Goal: Task Accomplishment & Management: Use online tool/utility

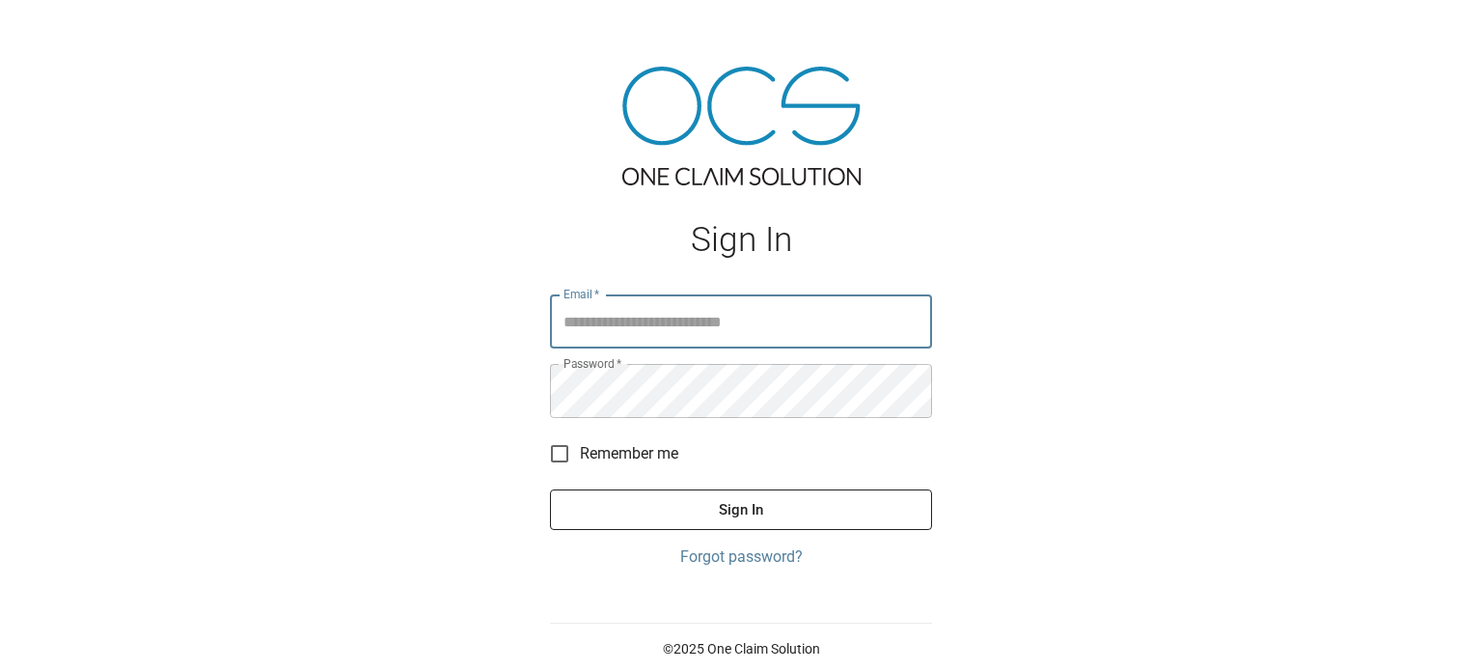
type input "**********"
click at [730, 518] on button "Sign In" at bounding box center [741, 509] width 382 height 41
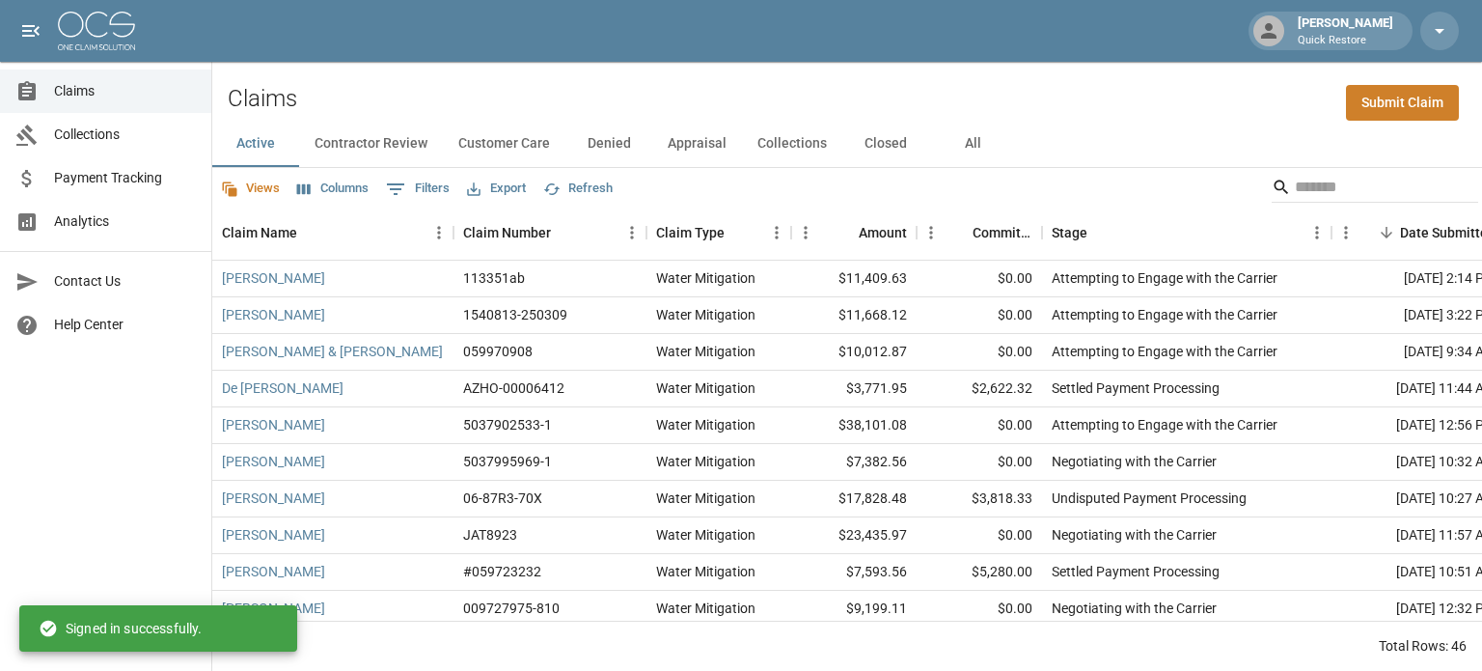
click at [969, 144] on button "All" at bounding box center [972, 144] width 87 height 46
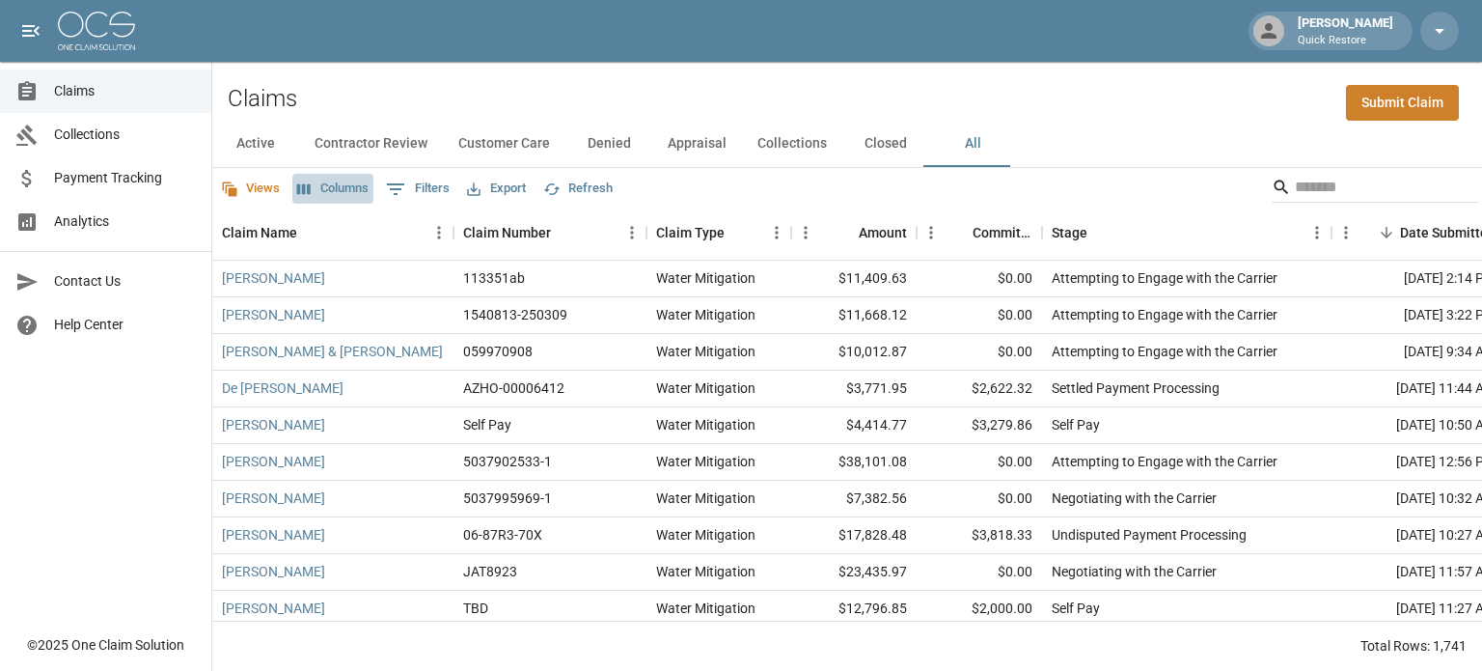
click at [340, 188] on button "Columns" at bounding box center [332, 189] width 81 height 30
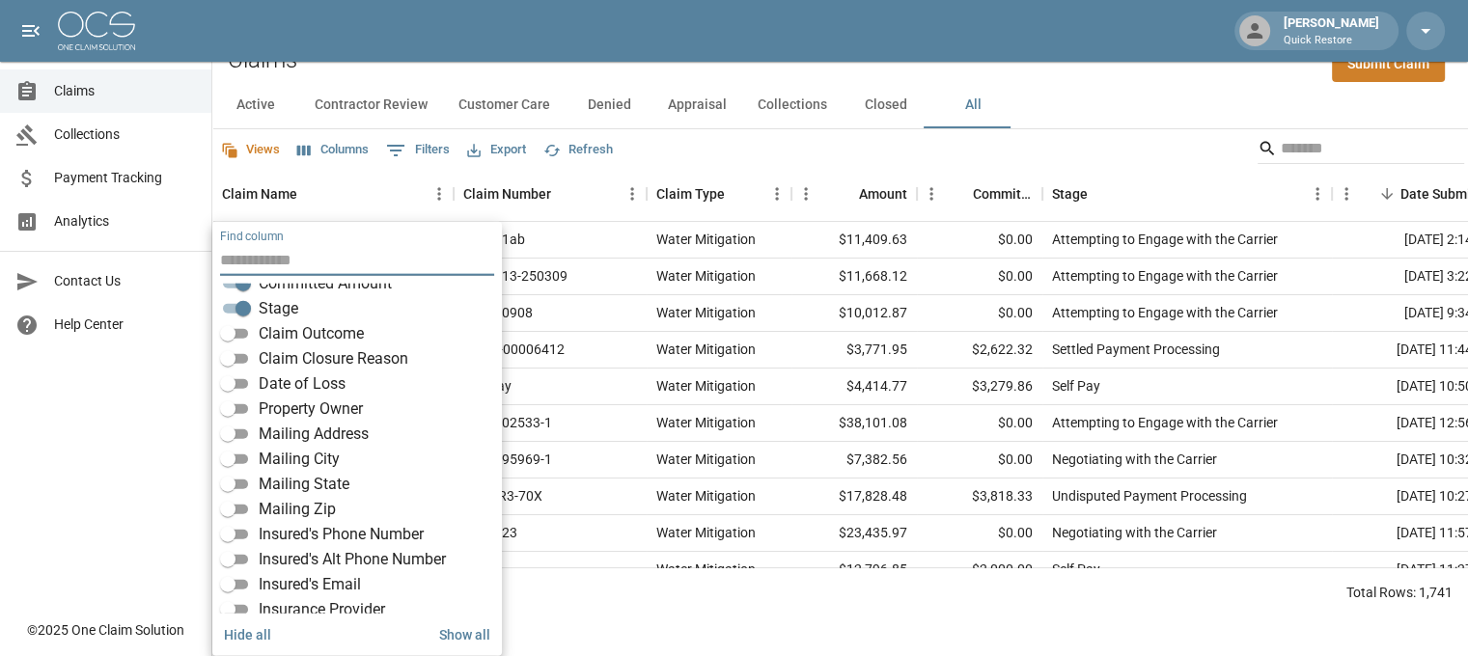
scroll to position [193, 0]
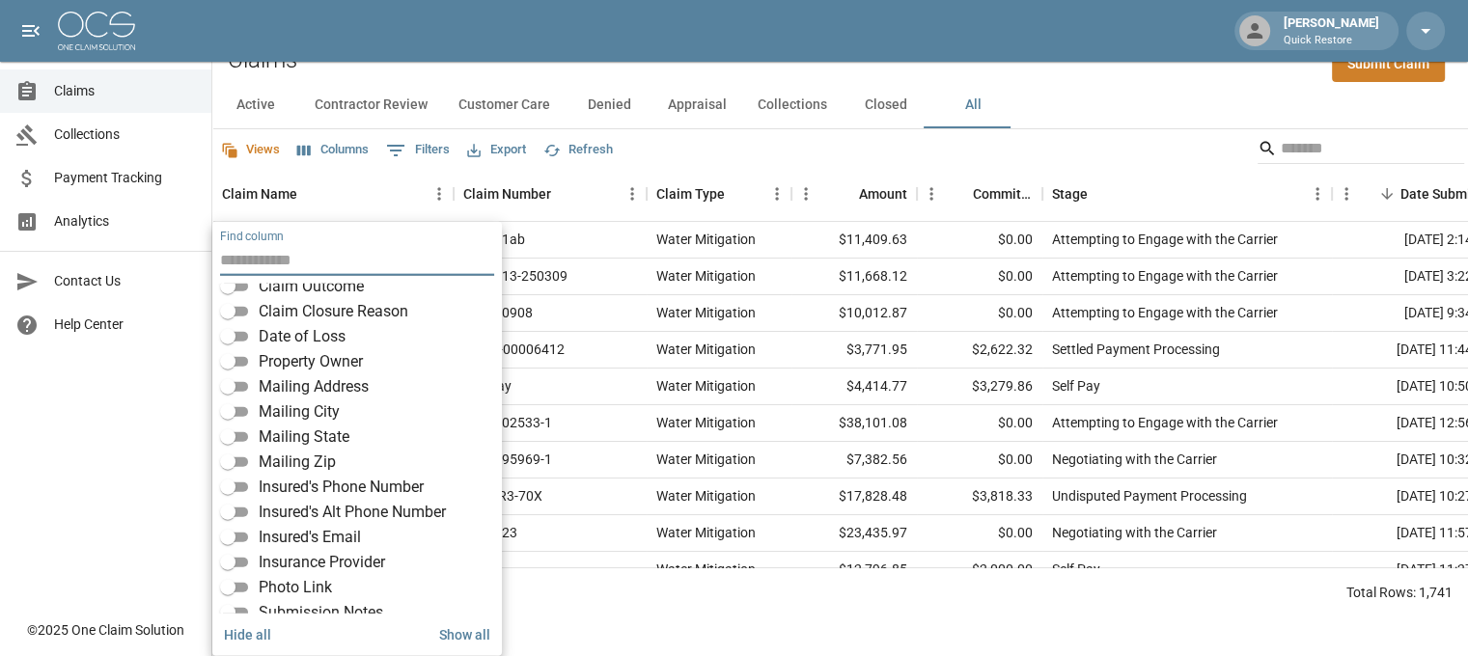
click at [314, 559] on span "Insurance Provider" at bounding box center [322, 562] width 126 height 23
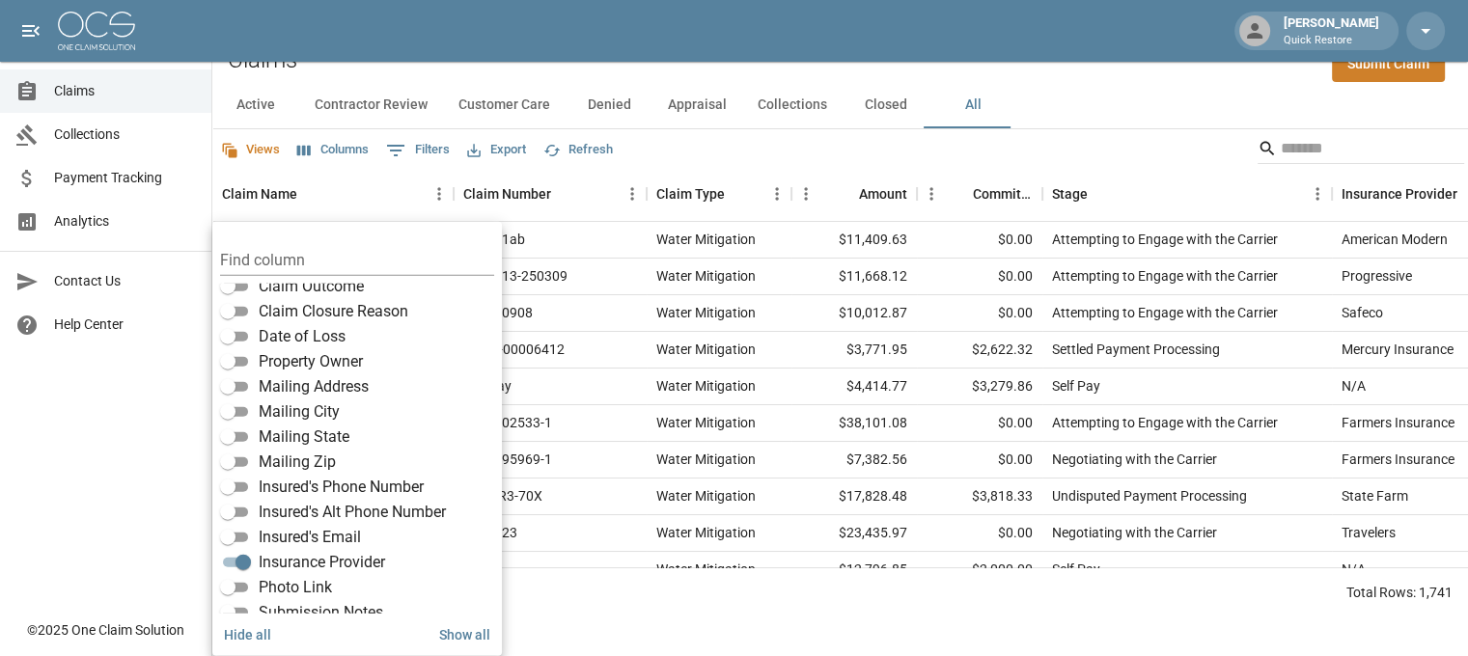
click at [728, 618] on div "Total Rows: 1,741" at bounding box center [839, 592] width 1255 height 50
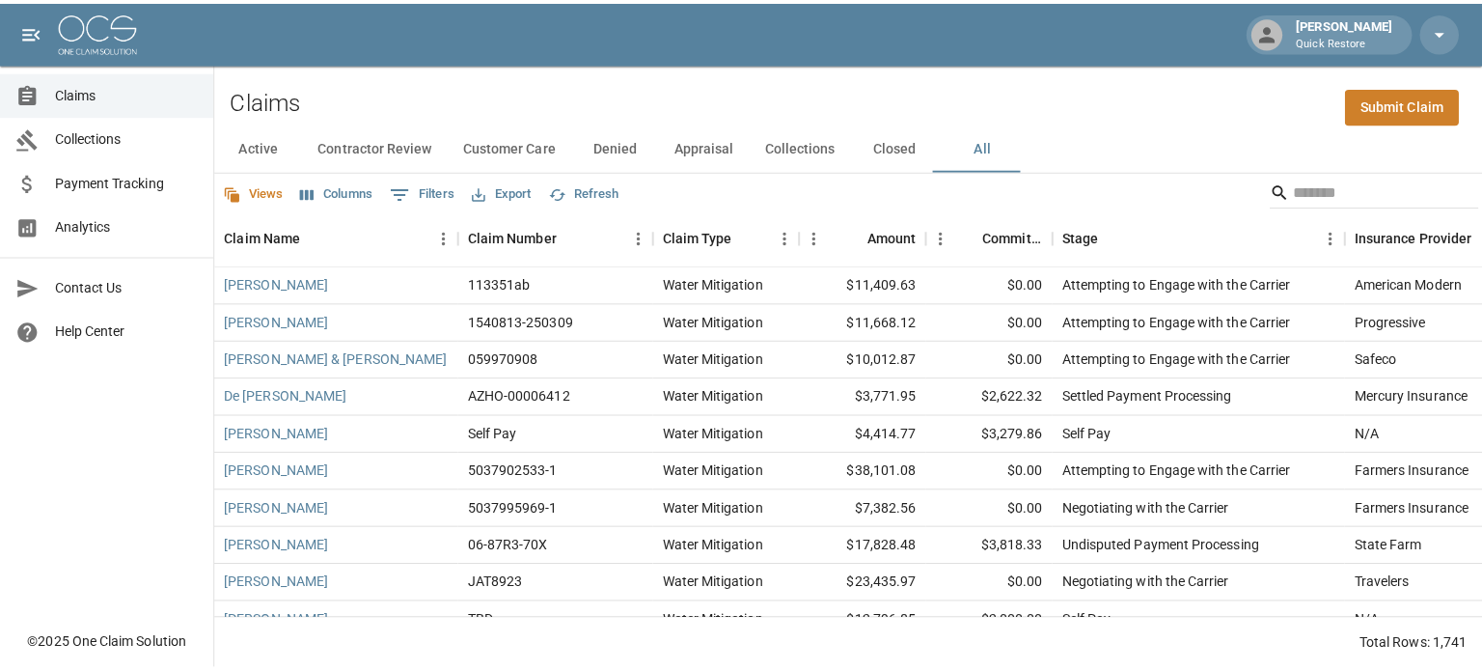
scroll to position [0, 0]
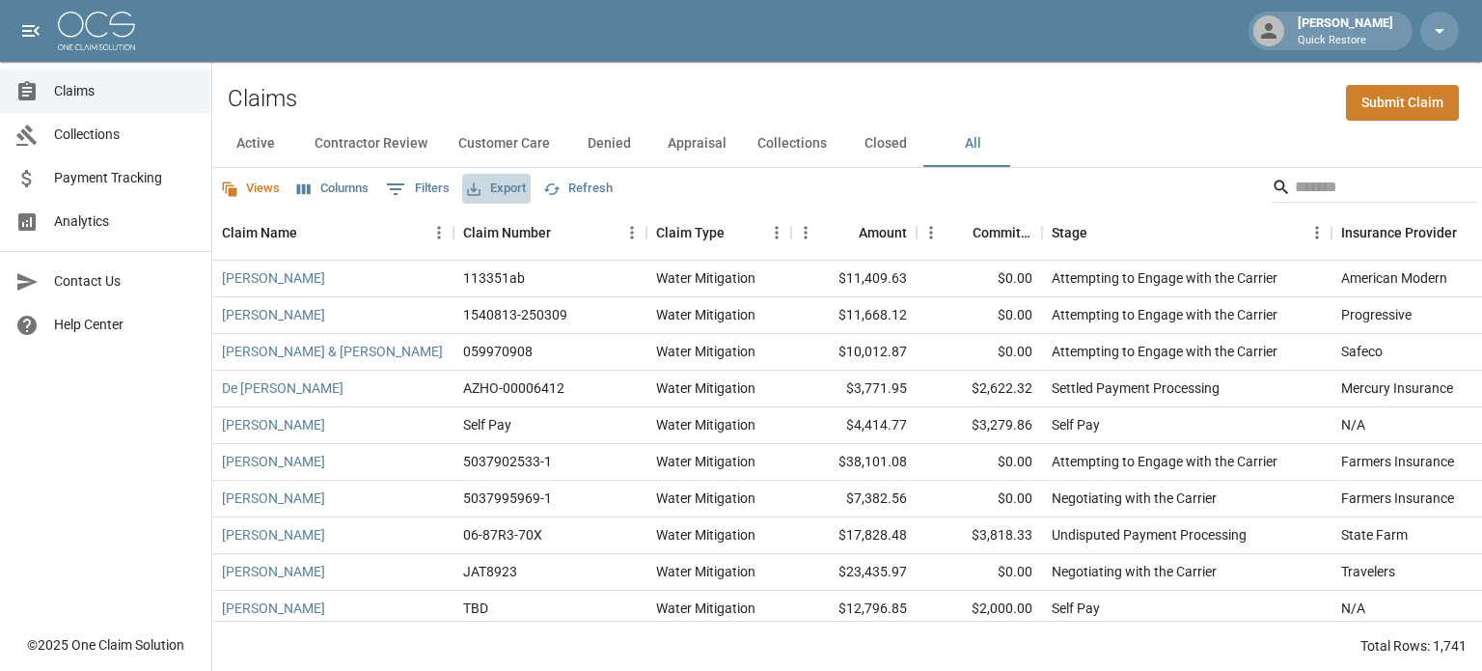
click at [502, 191] on button "Export" at bounding box center [496, 189] width 69 height 30
click at [509, 231] on li "Download as CSV" at bounding box center [542, 228] width 160 height 35
click at [503, 193] on button "Export" at bounding box center [496, 189] width 69 height 30
click at [518, 261] on li "Download as Excel" at bounding box center [542, 263] width 160 height 35
